Goal: Transaction & Acquisition: Purchase product/service

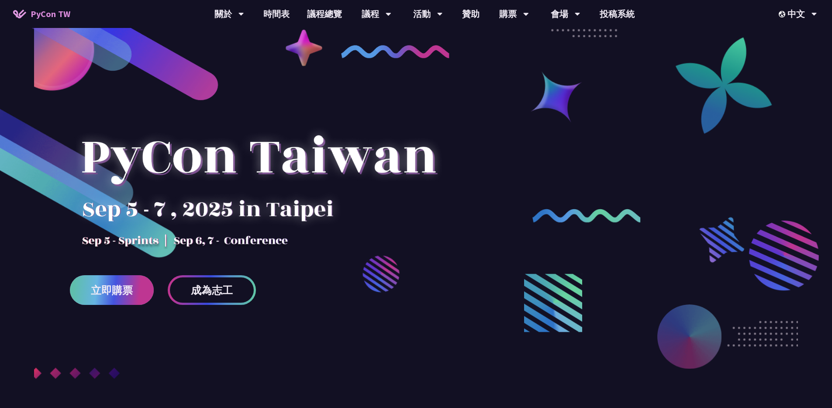
click at [112, 297] on link "立即購票" at bounding box center [112, 290] width 84 height 30
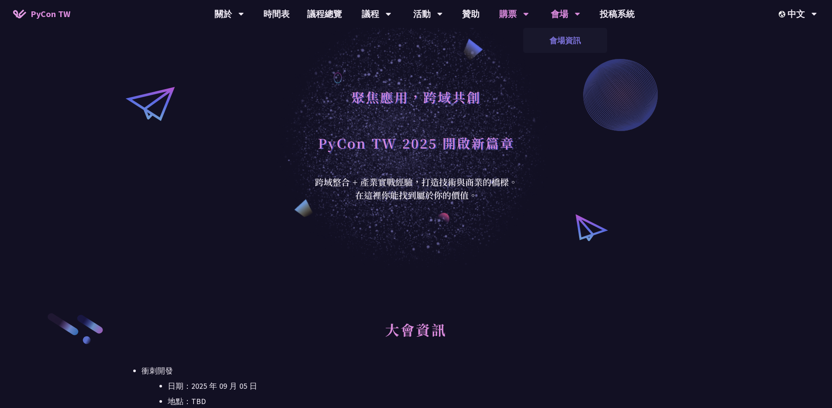
click at [566, 44] on link "會場資訊" at bounding box center [565, 40] width 84 height 21
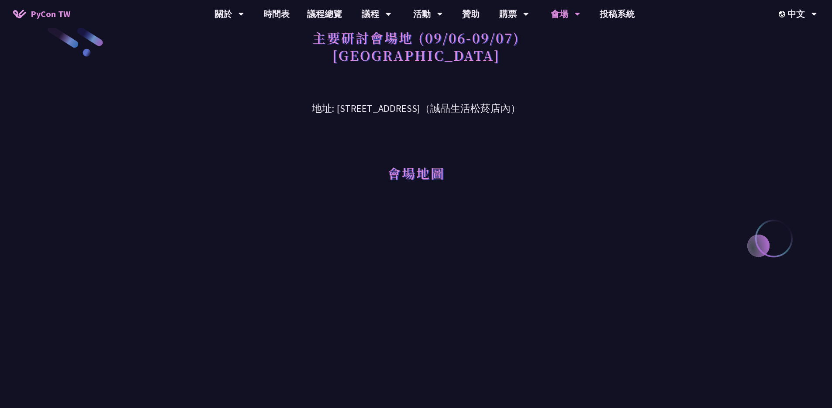
scroll to position [37, 0]
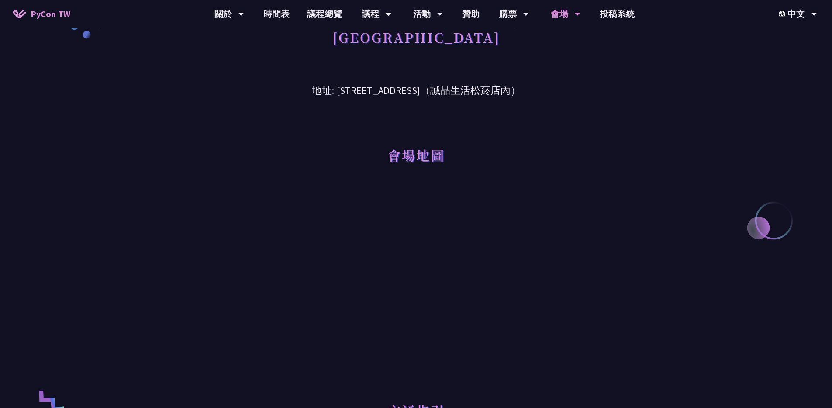
drag, startPoint x: 249, startPoint y: 255, endPoint x: 286, endPoint y: 249, distance: 37.6
click at [284, 249] on div at bounding box center [416, 286] width 454 height 197
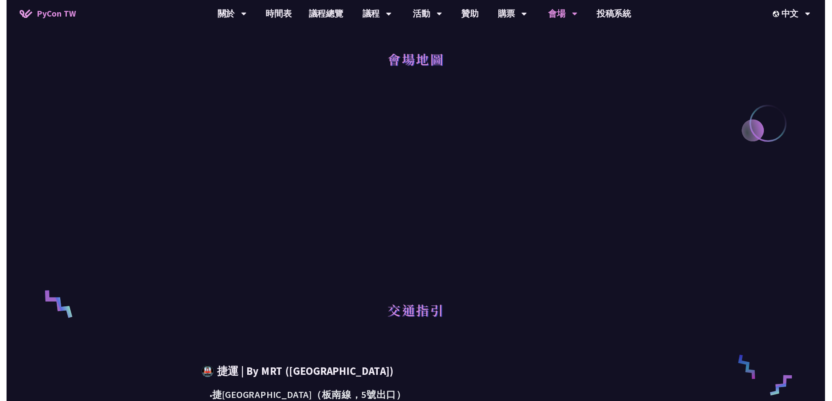
scroll to position [0, 0]
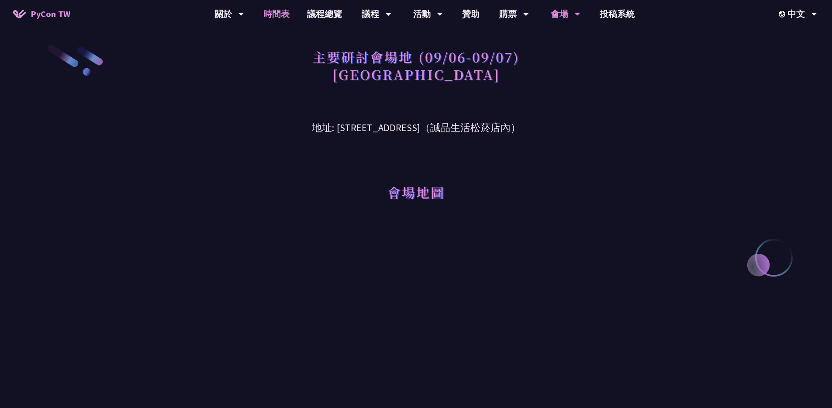
click at [275, 17] on link "時間表" at bounding box center [277, 14] width 44 height 28
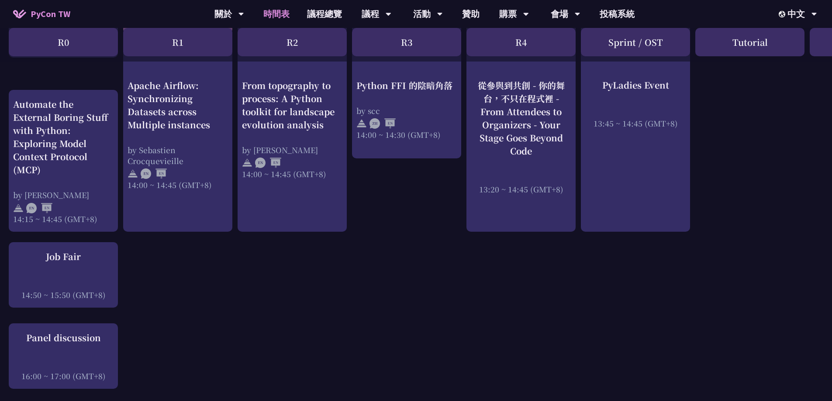
scroll to position [645, 0]
